Goal: Find specific page/section: Locate a particular part of the current website

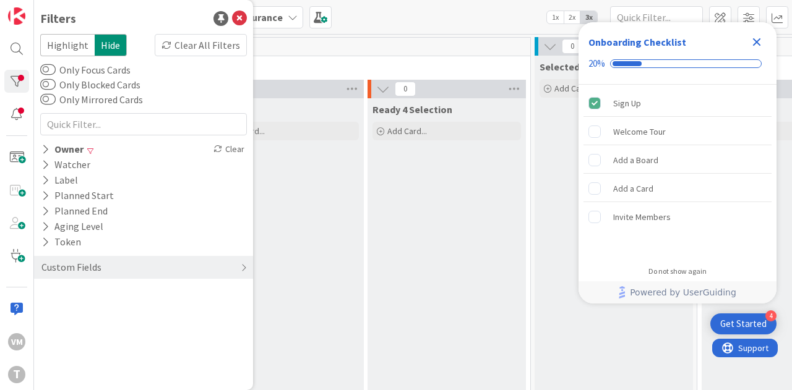
click at [390, 46] on icon "Close Checklist" at bounding box center [756, 42] width 15 height 15
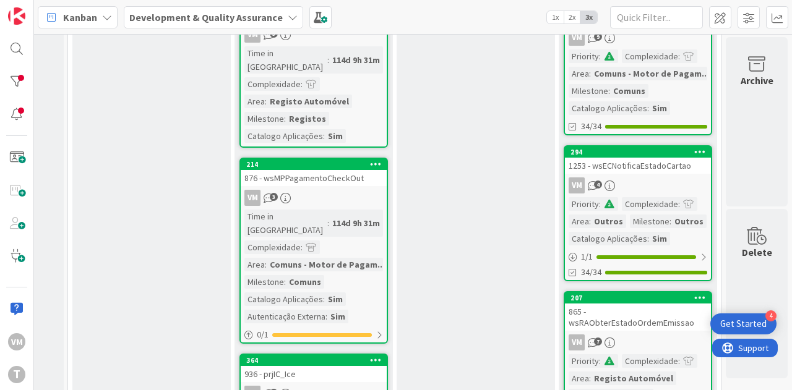
scroll to position [622, 637]
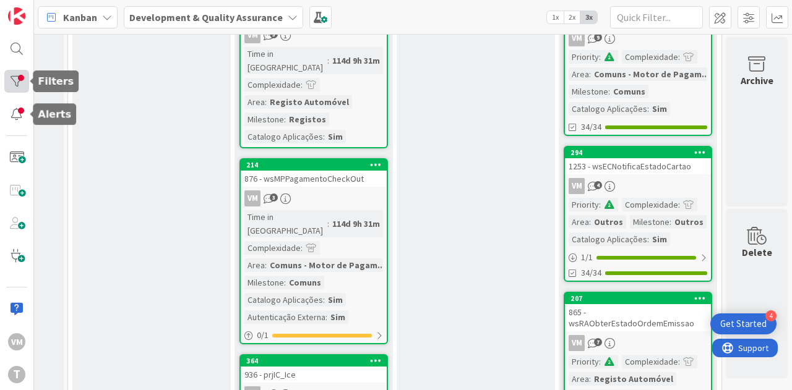
click at [17, 90] on div at bounding box center [16, 81] width 25 height 23
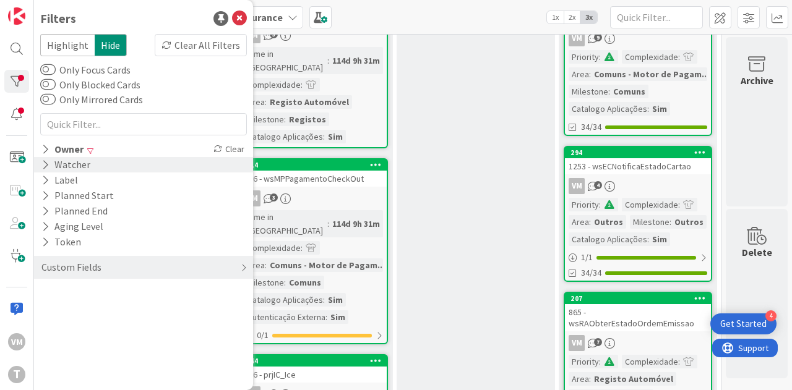
click at [71, 136] on div "Watcher" at bounding box center [65, 164] width 51 height 15
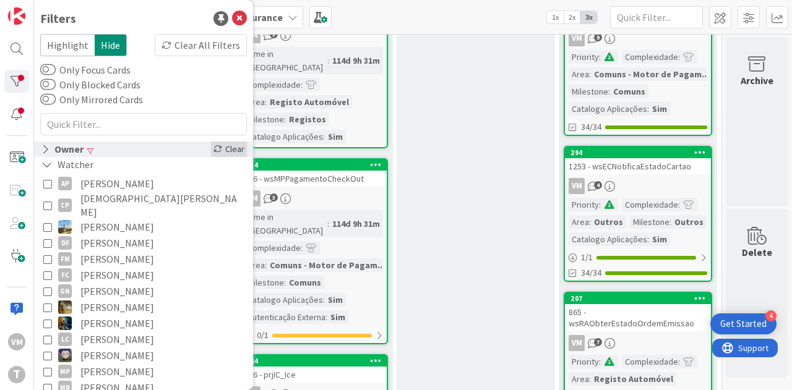
click at [231, 136] on div "Clear" at bounding box center [229, 149] width 36 height 15
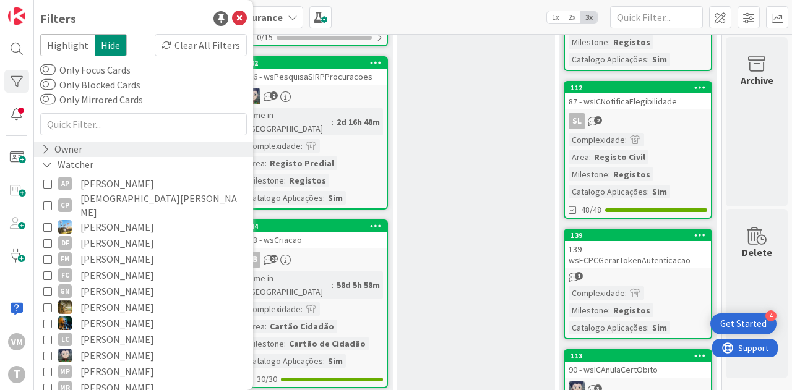
scroll to position [215, 0]
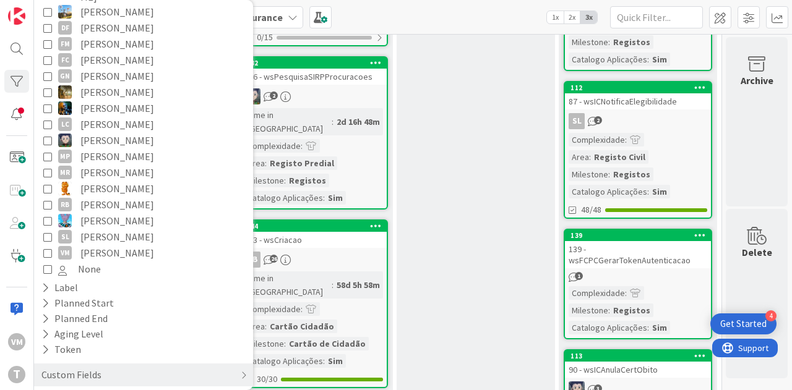
click at [51, 136] on icon at bounding box center [47, 253] width 9 height 9
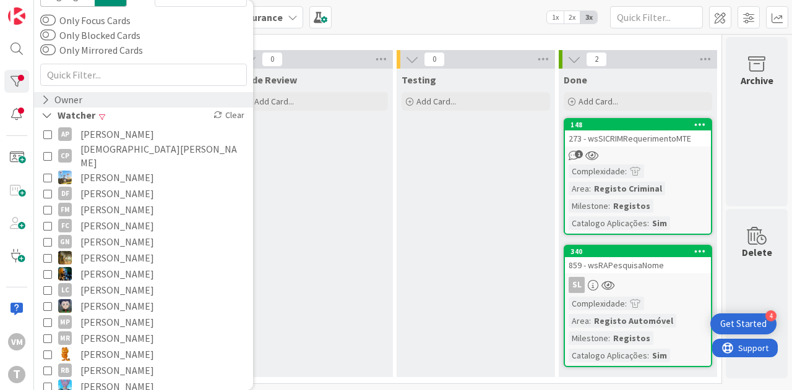
scroll to position [0, 0]
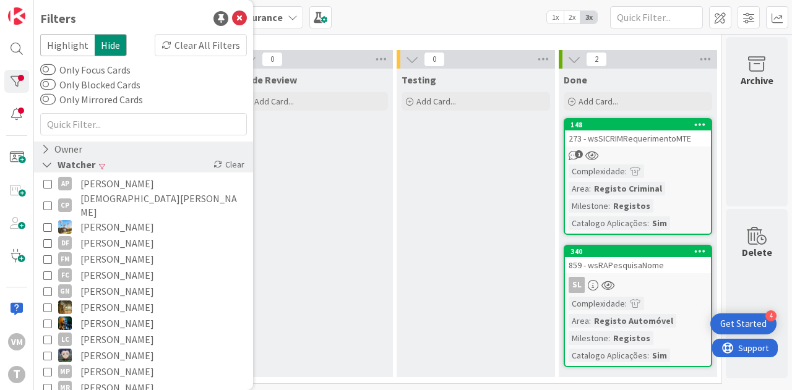
click at [88, 136] on div "Watcher" at bounding box center [68, 164] width 56 height 15
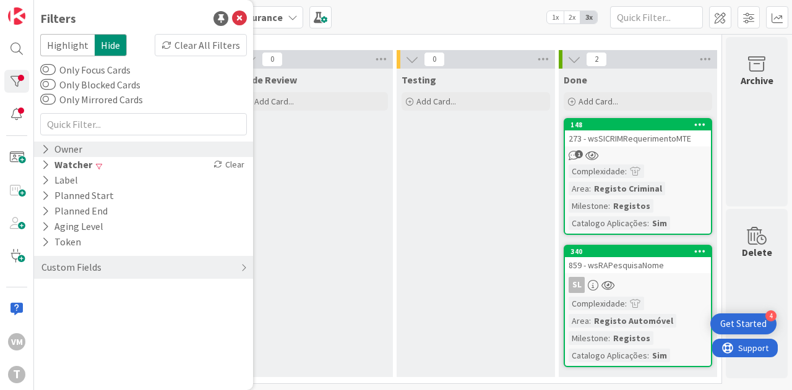
click at [390, 136] on div "1" at bounding box center [638, 155] width 146 height 11
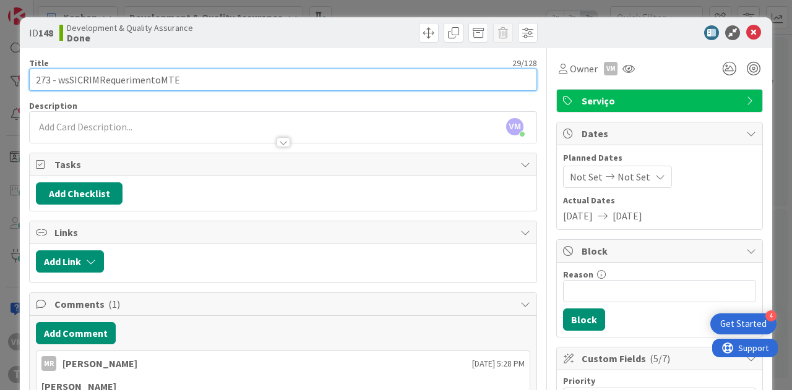
drag, startPoint x: 202, startPoint y: 74, endPoint x: 57, endPoint y: 83, distance: 145.1
click at [57, 83] on input "273 - wsSICRIMRequerimentoMTE" at bounding box center [283, 80] width 508 height 22
click at [156, 76] on input "273 - wsSICRIMRequerimentoMTE" at bounding box center [283, 80] width 508 height 22
